Goal: Information Seeking & Learning: Learn about a topic

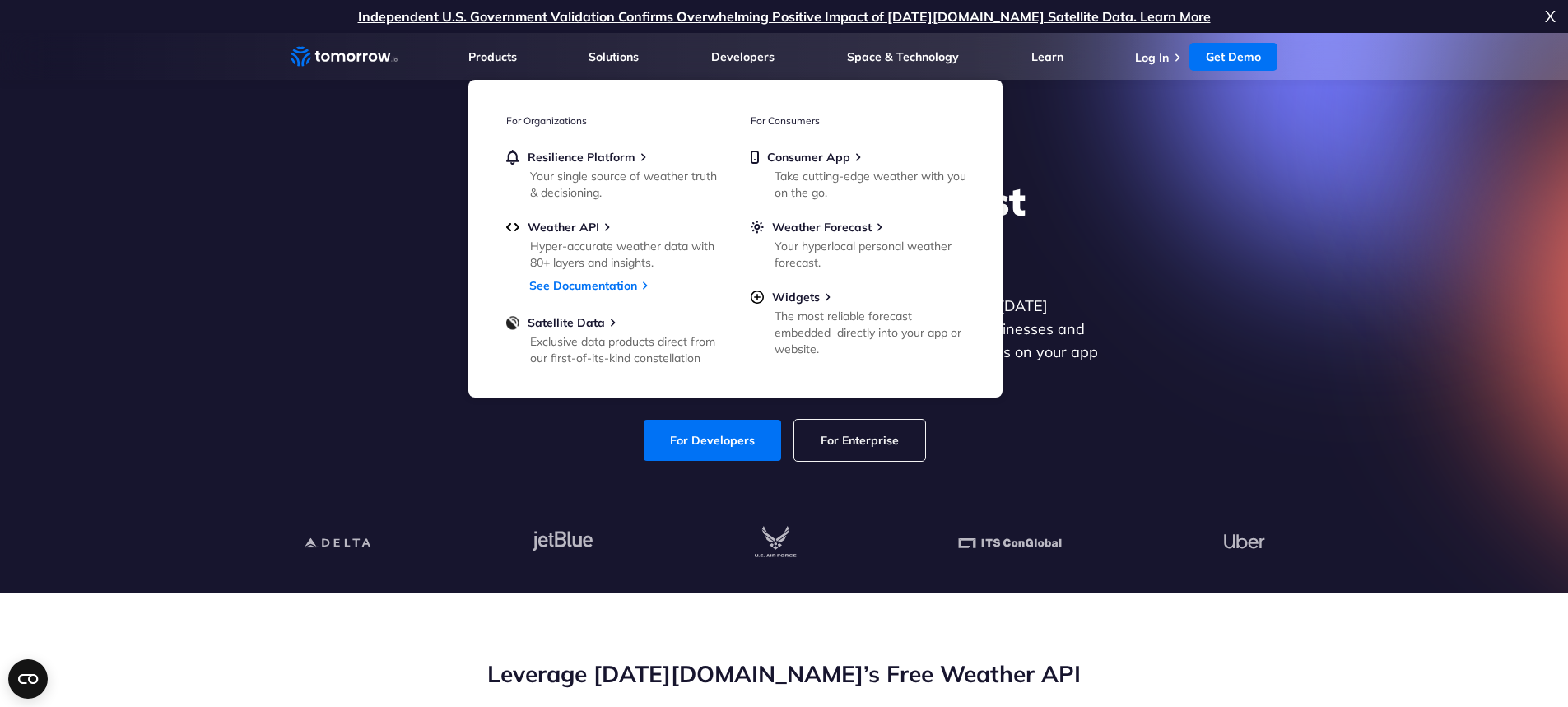
click at [385, 57] on icon "Home link" at bounding box center [384, 58] width 12 height 9
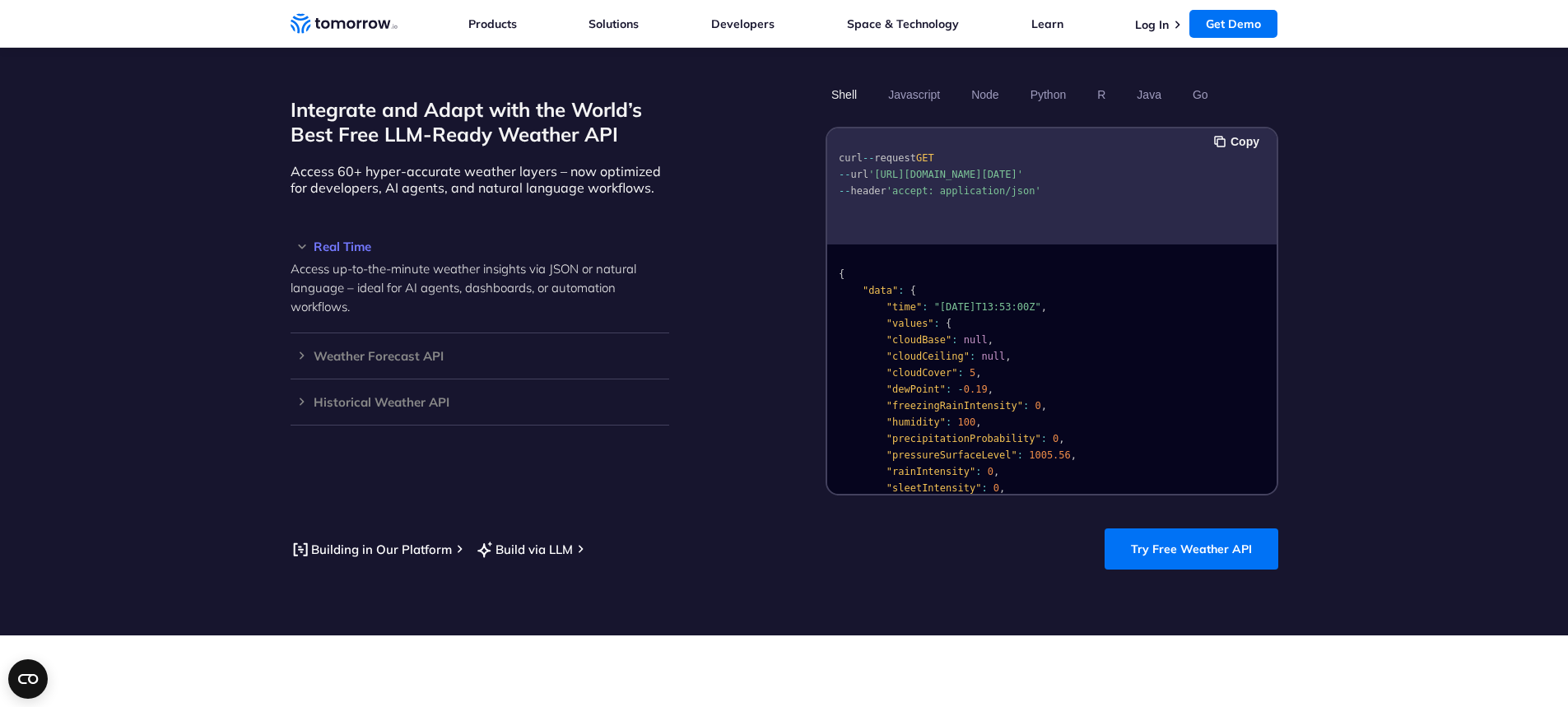
scroll to position [1417, 0]
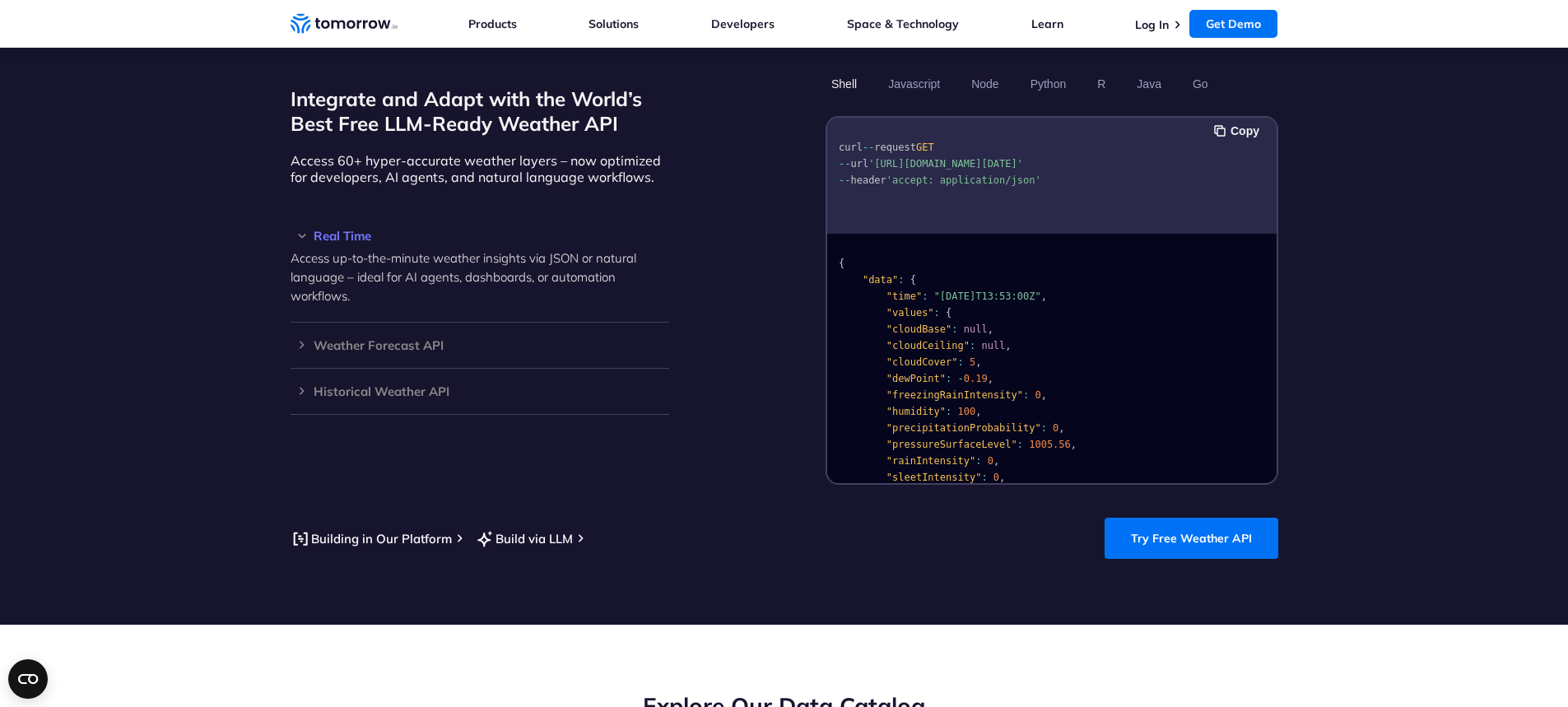
drag, startPoint x: 1045, startPoint y: 144, endPoint x: 1131, endPoint y: 143, distance: 86.0
click at [1023, 158] on span "'[URL][DOMAIN_NAME][DATE]'" at bounding box center [945, 163] width 155 height 11
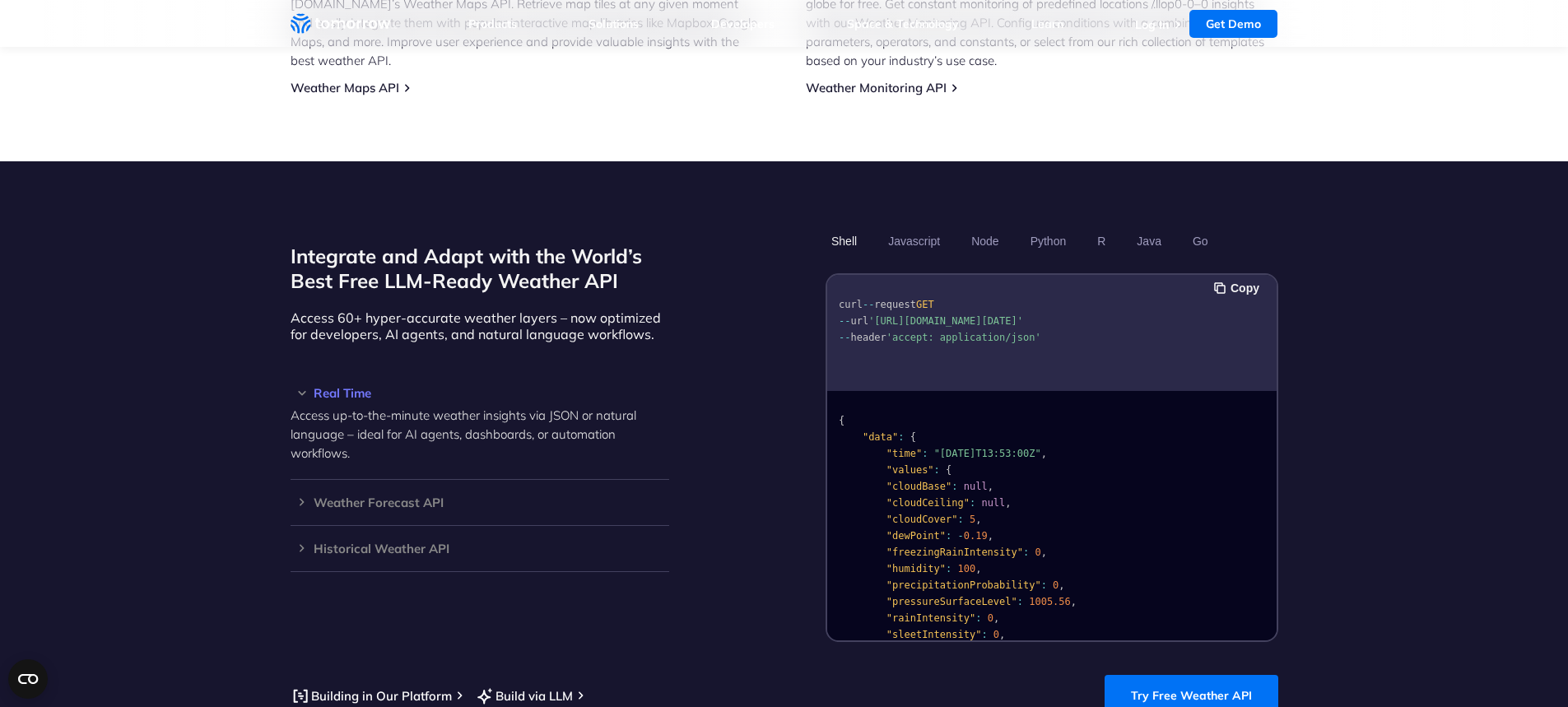
scroll to position [0, 0]
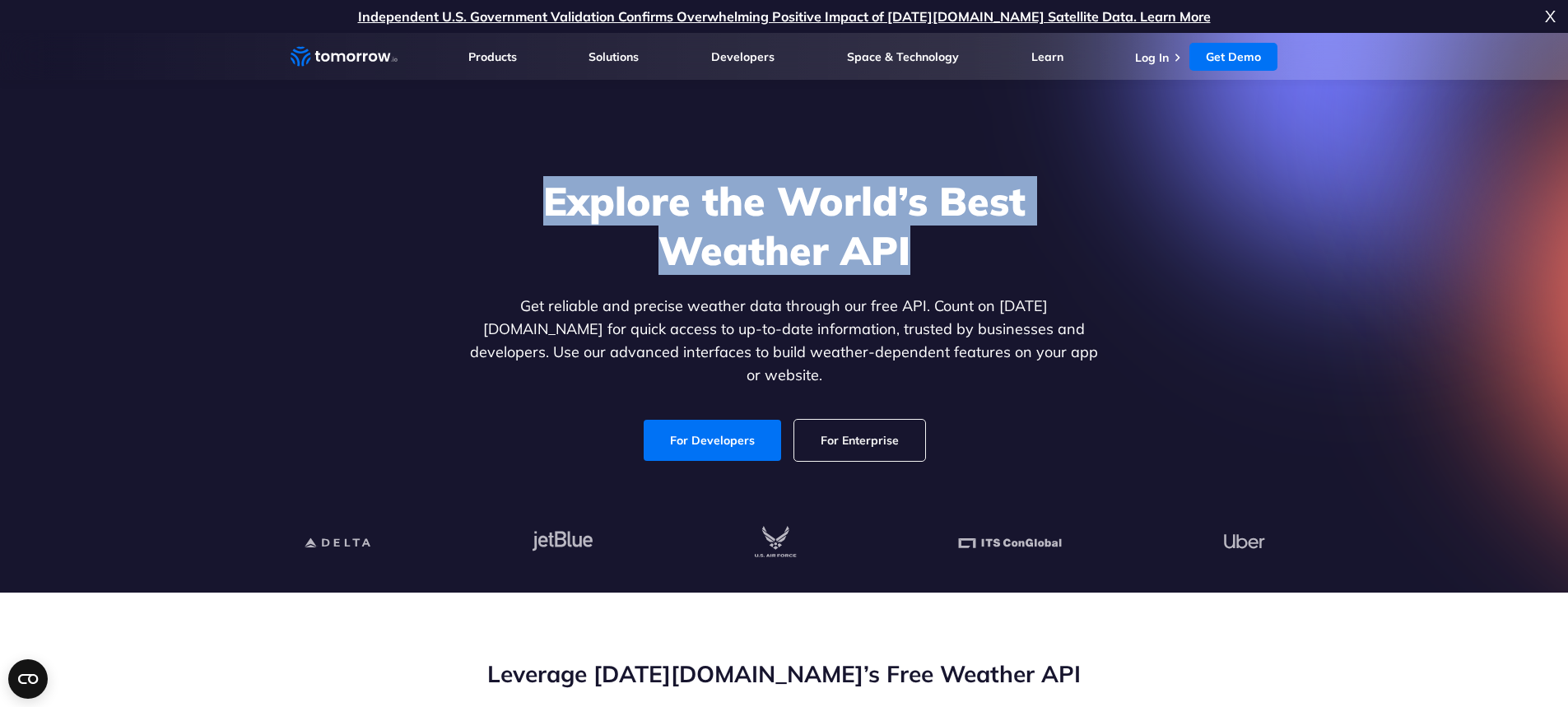
drag, startPoint x: 545, startPoint y: 198, endPoint x: 1181, endPoint y: 264, distance: 639.4
click at [1181, 264] on div "Explore the World’s Best Weather API Get reliable and precise weather data thro…" at bounding box center [784, 319] width 1014 height 350
drag, startPoint x: 528, startPoint y: 207, endPoint x: 1001, endPoint y: 255, distance: 475.4
click at [1001, 255] on h1 "Explore the World’s Best Weather API" at bounding box center [785, 225] width 636 height 99
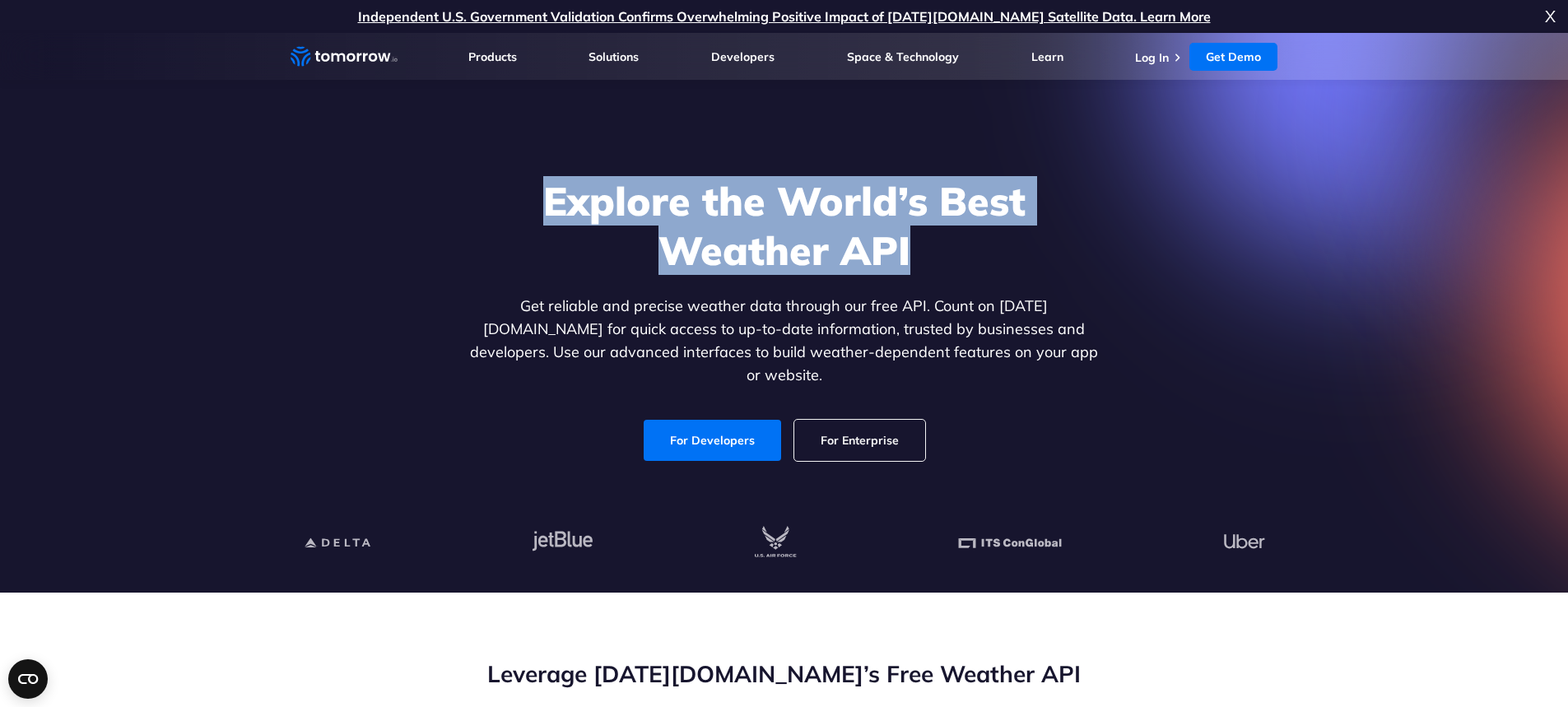
click at [1001, 255] on h1 "Explore the World’s Best Weather API" at bounding box center [785, 225] width 636 height 99
drag, startPoint x: 979, startPoint y: 260, endPoint x: 522, endPoint y: 195, distance: 461.6
click at [522, 195] on h1 "Explore the World’s Best Weather API" at bounding box center [785, 225] width 636 height 99
drag, startPoint x: 534, startPoint y: 202, endPoint x: 1079, endPoint y: 273, distance: 549.6
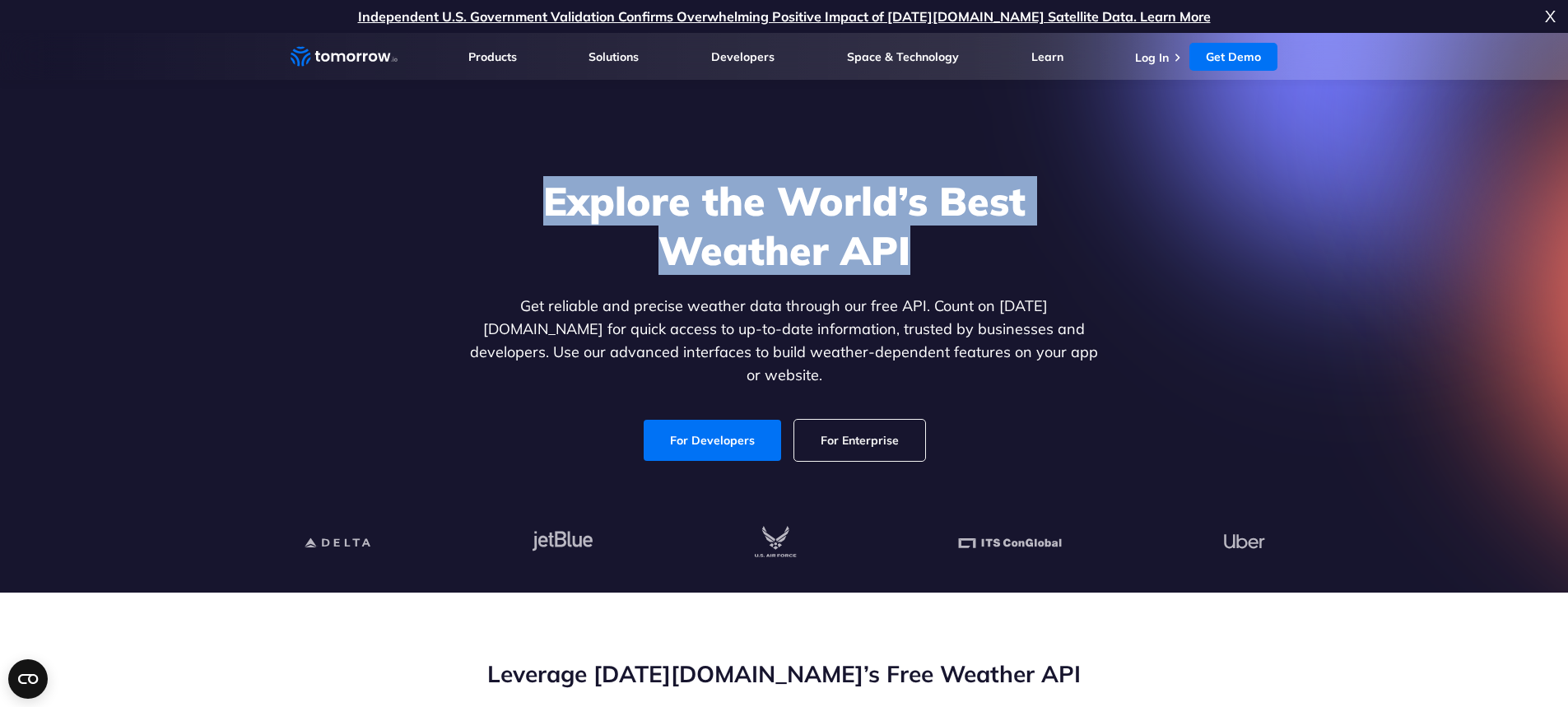
click at [1079, 273] on h1 "Explore the World’s Best Weather API" at bounding box center [785, 225] width 636 height 99
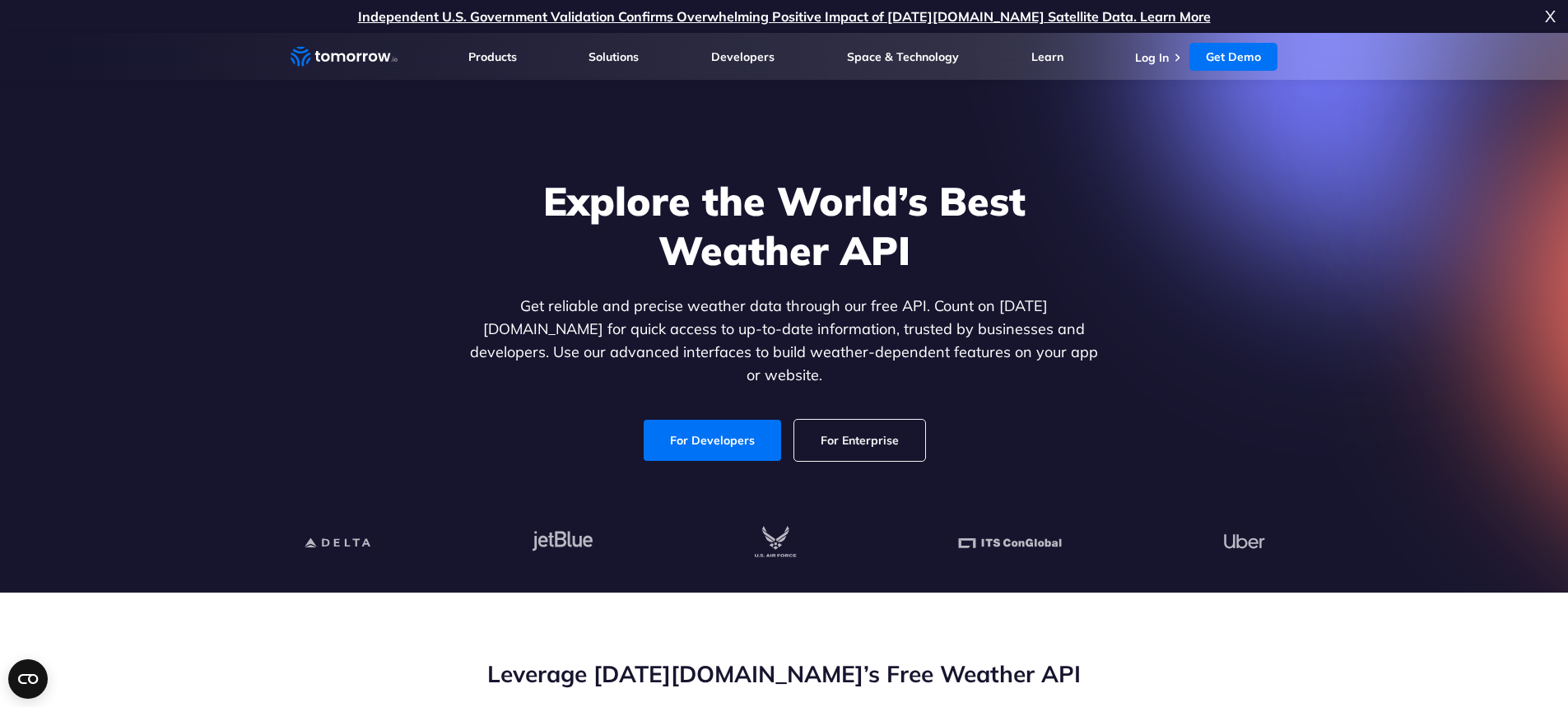
click at [1077, 273] on h1 "Explore the World’s Best Weather API" at bounding box center [785, 225] width 636 height 99
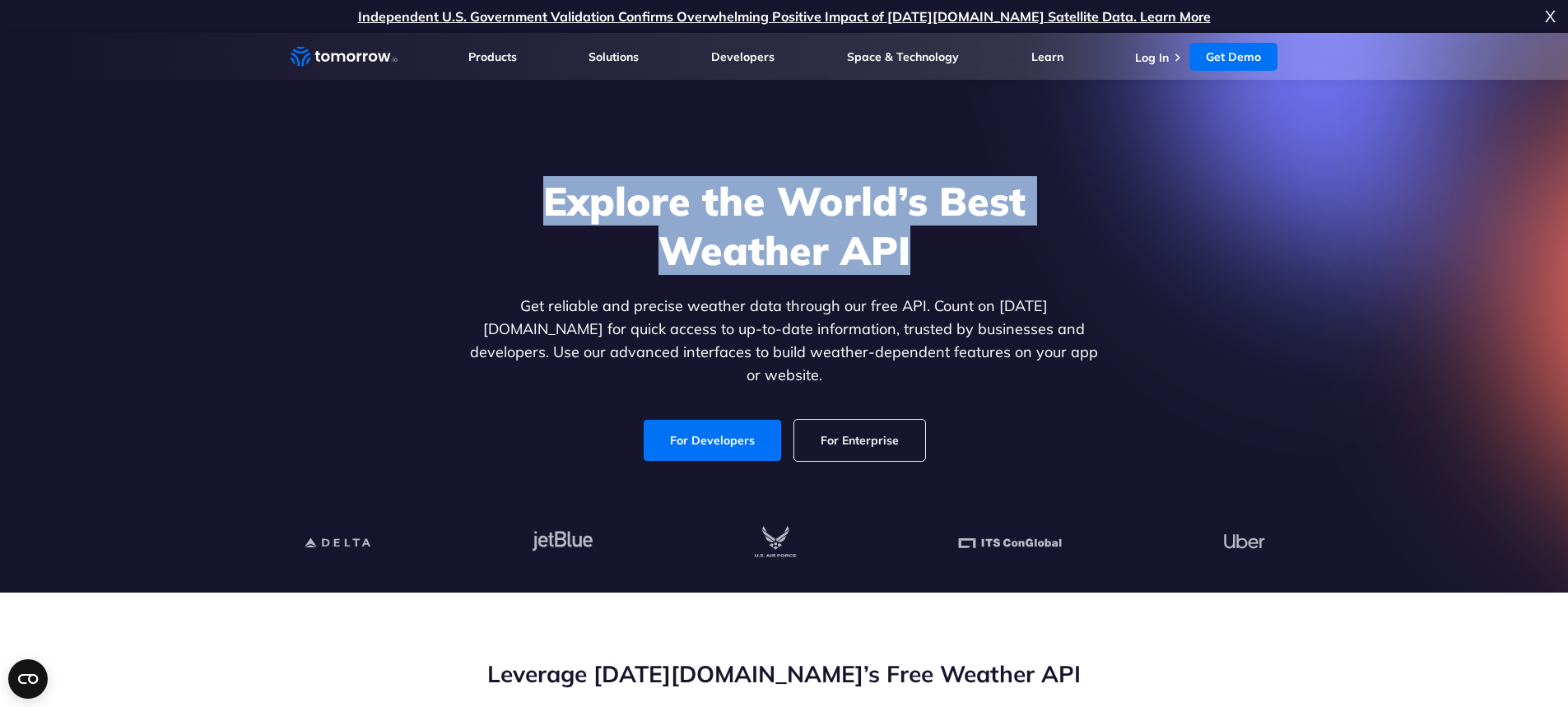
drag, startPoint x: 943, startPoint y: 259, endPoint x: 528, endPoint y: 204, distance: 418.6
click at [528, 204] on h1 "Explore the World’s Best Weather API" at bounding box center [785, 225] width 636 height 99
drag, startPoint x: 554, startPoint y: 209, endPoint x: 1064, endPoint y: 282, distance: 515.2
click at [1064, 282] on div "Explore the World’s Best Weather API Get reliable and precise weather data thro…" at bounding box center [785, 318] width 636 height 285
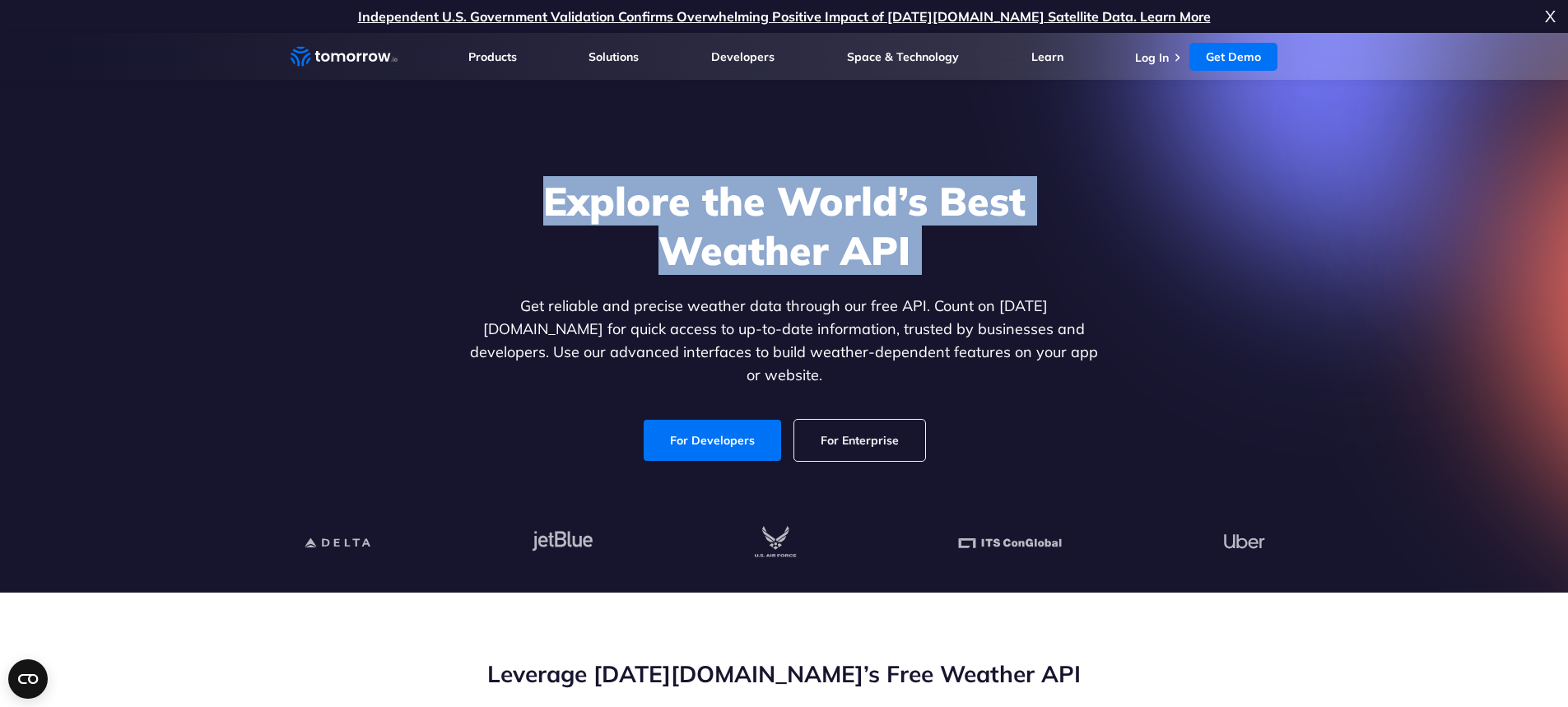
click at [1064, 282] on div "Explore the World’s Best Weather API Get reliable and precise weather data thro…" at bounding box center [785, 318] width 636 height 285
